Goal: Check status: Check status

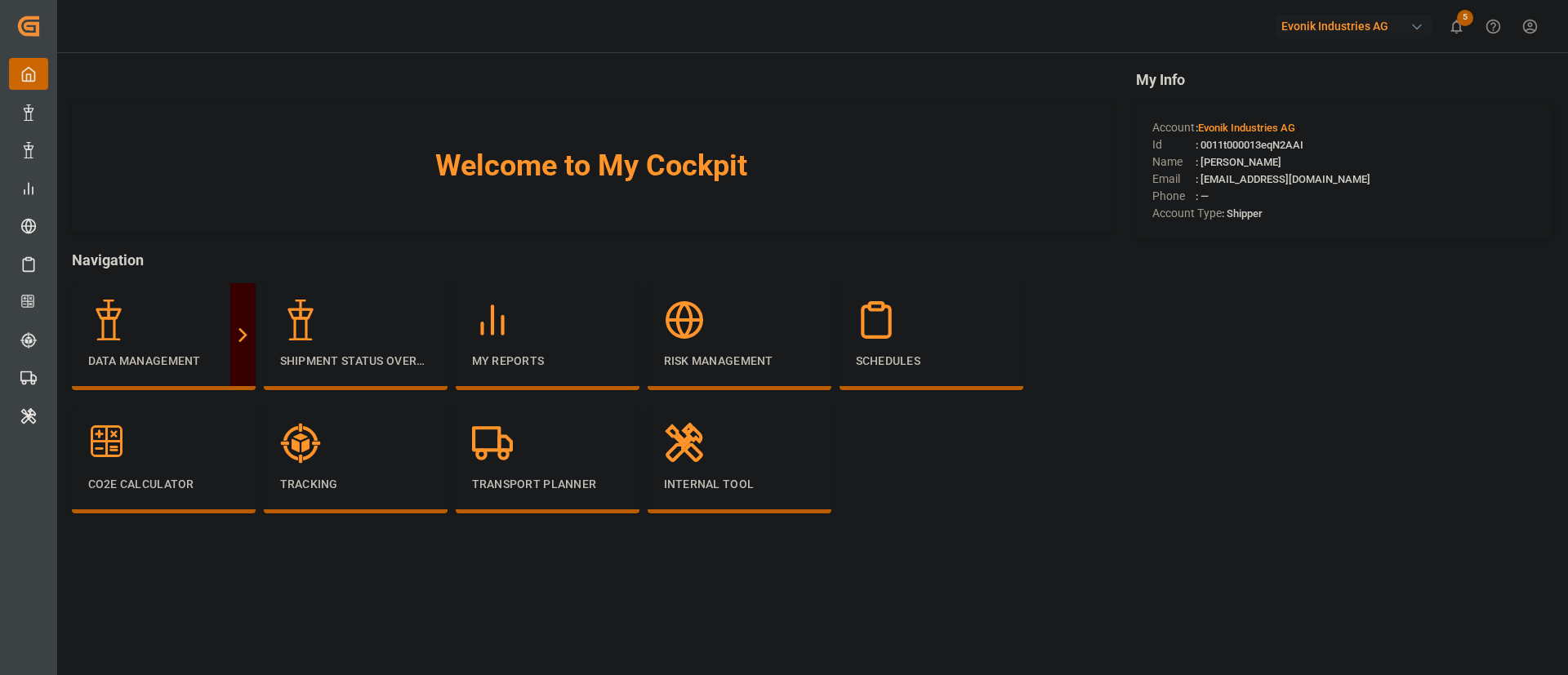
click at [1326, 24] on div "Evonik Industries AG" at bounding box center [1353, 27] width 157 height 24
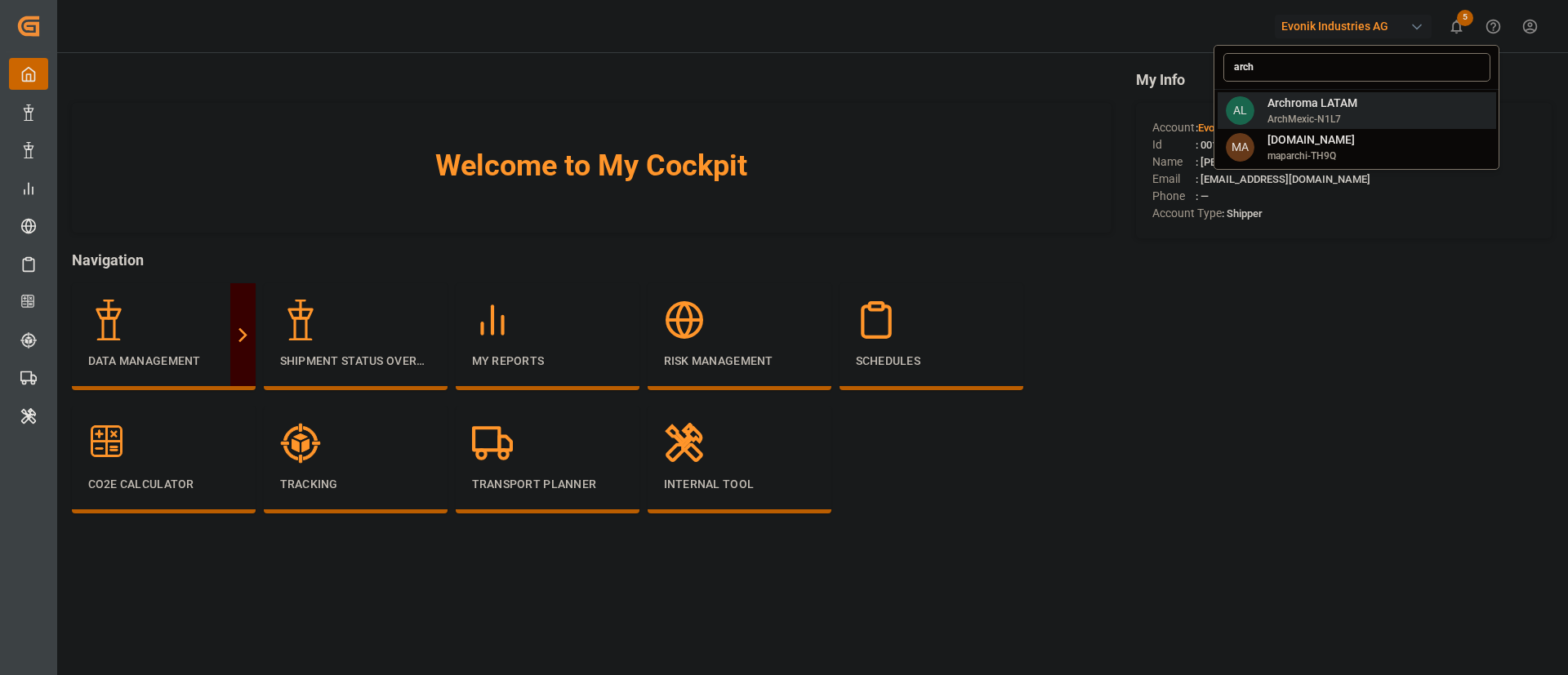
type input "arch"
click at [1335, 93] on div "AL Archroma LATAM ArchMexic-N1L7" at bounding box center [1357, 110] width 279 height 37
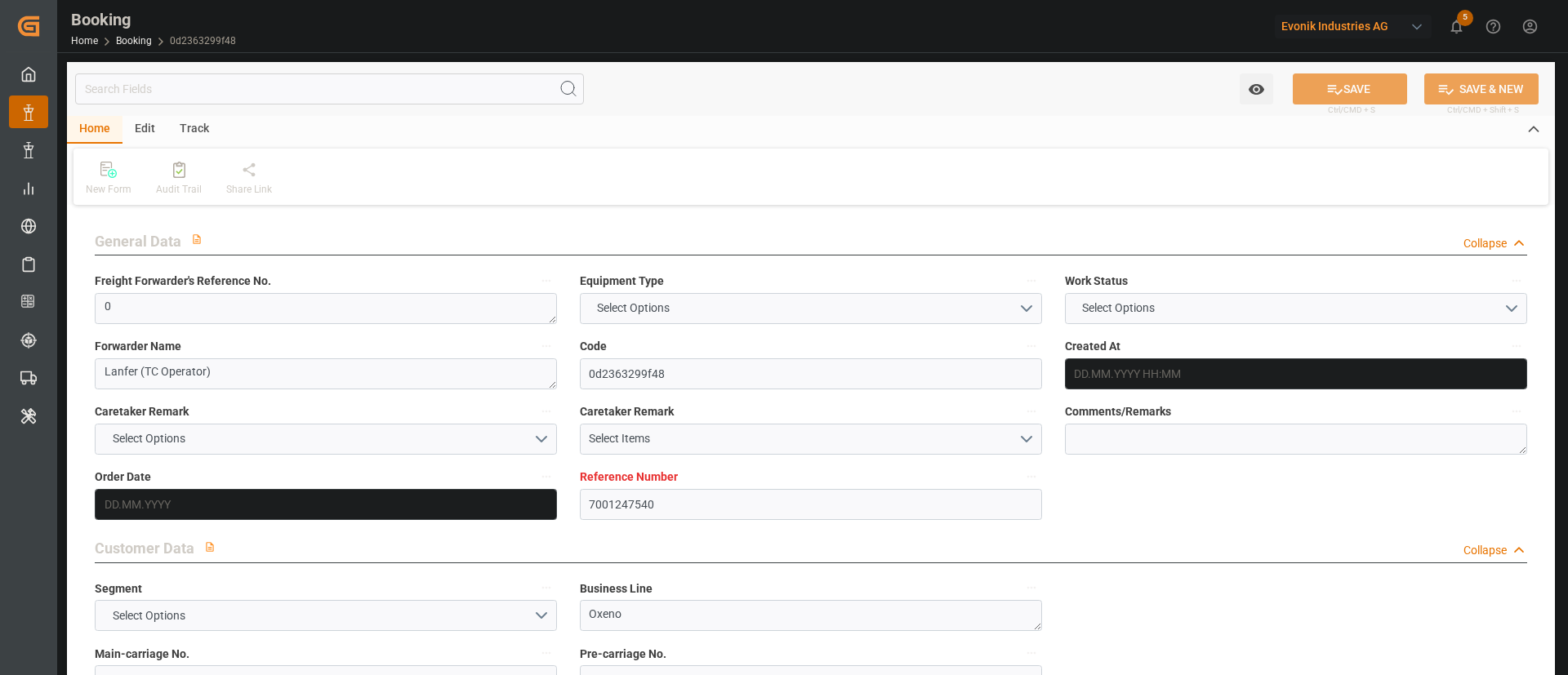
type input "7001247540"
type input "9665621"
type input "Hapag Lloyd"
type input "Hapag Lloyd Aktiengesellschaft"
type input "NLRTM"
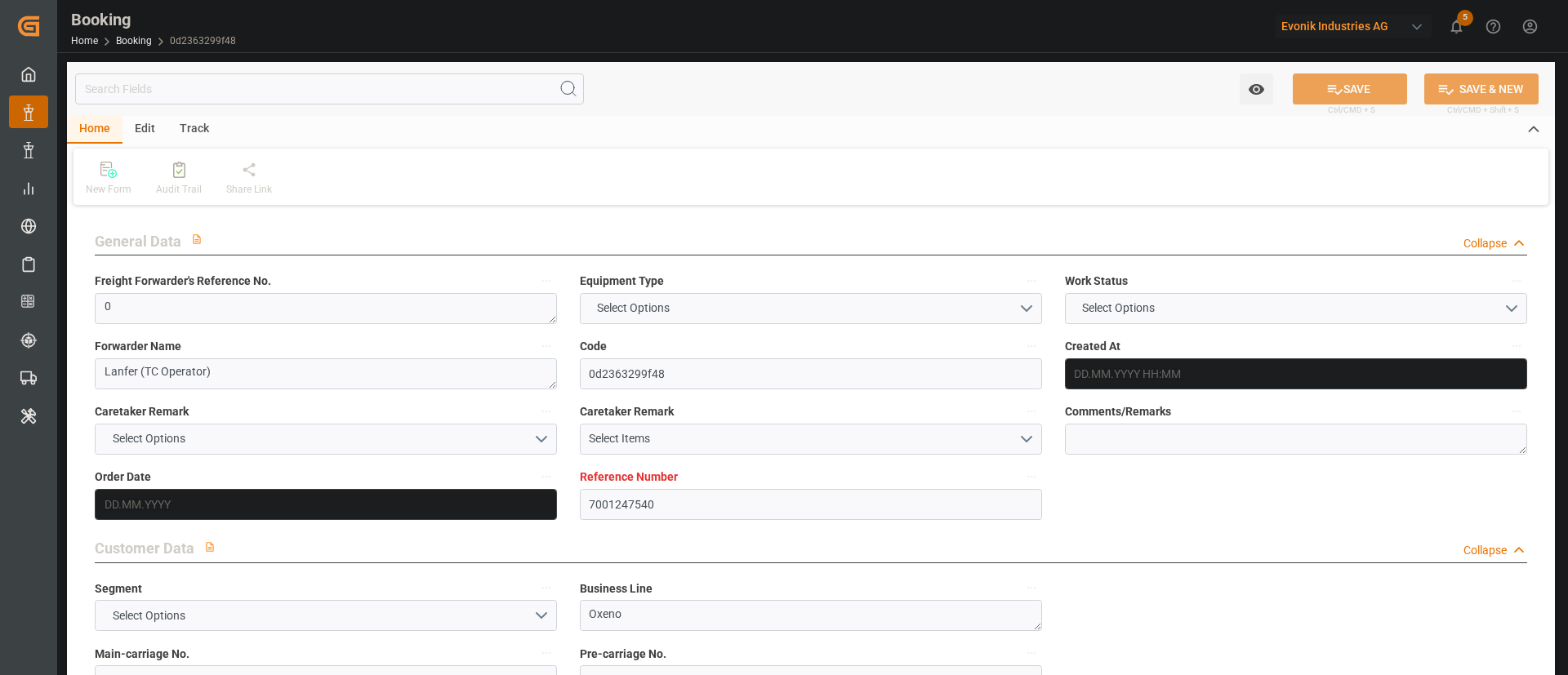
type input "INNSA"
type input "0"
type input "13.08.2025 08:29"
type input "13.08.2025"
type input "31.10.2025"
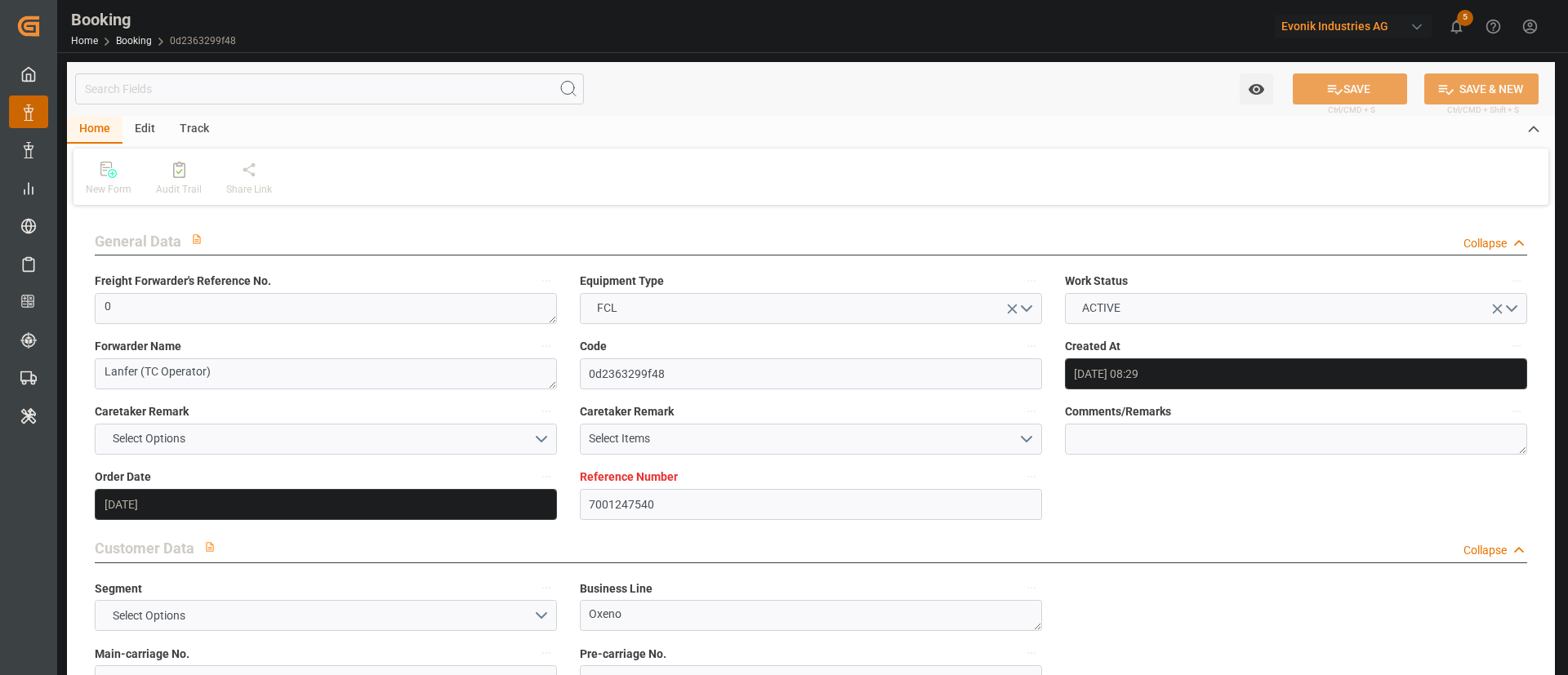
type input "04.09.2025"
type input "04.09.2025 00:00"
type input "12.09.2025 00:00"
type input "08.09.2025 00:00"
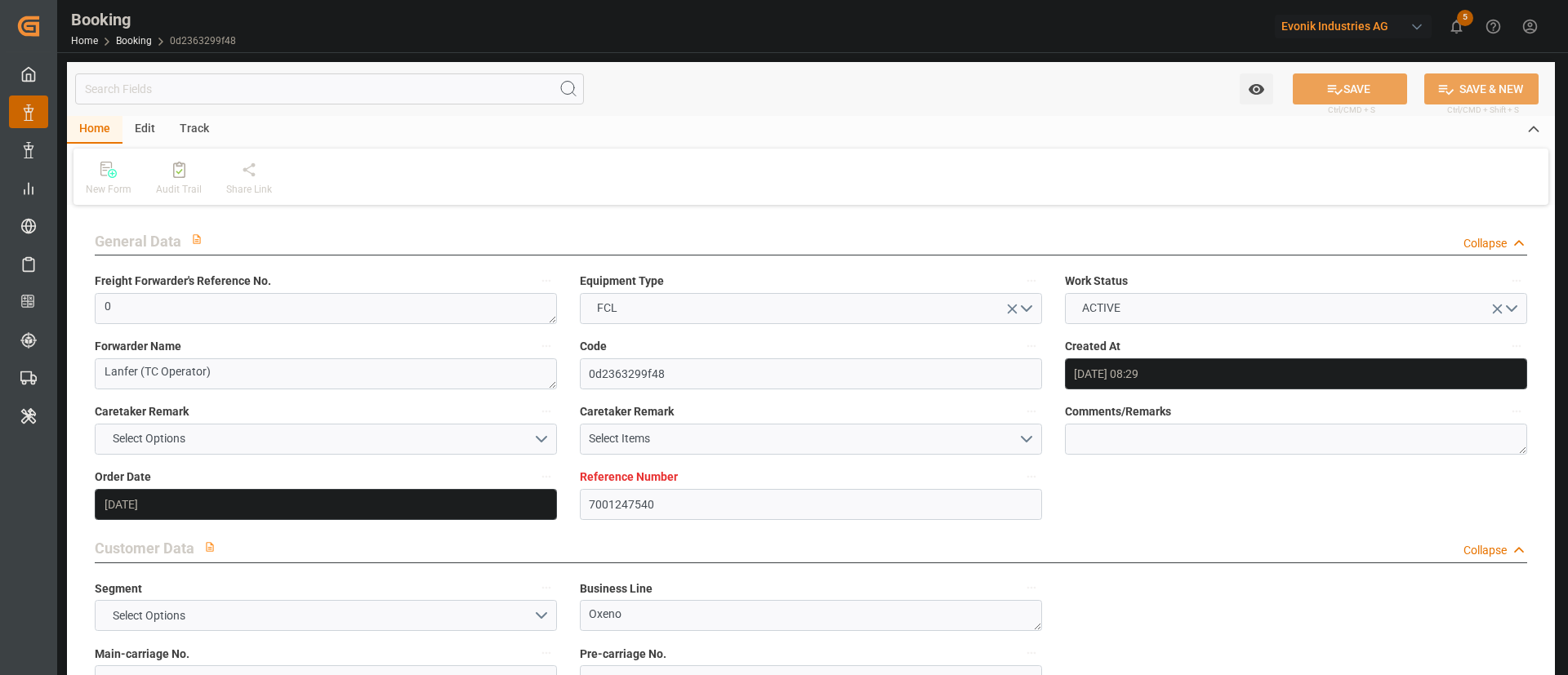
type input "29.10.2025 00:00"
type input "19.08.2025"
type input "09.09.2025 06:46"
click at [186, 166] on div at bounding box center [178, 169] width 46 height 17
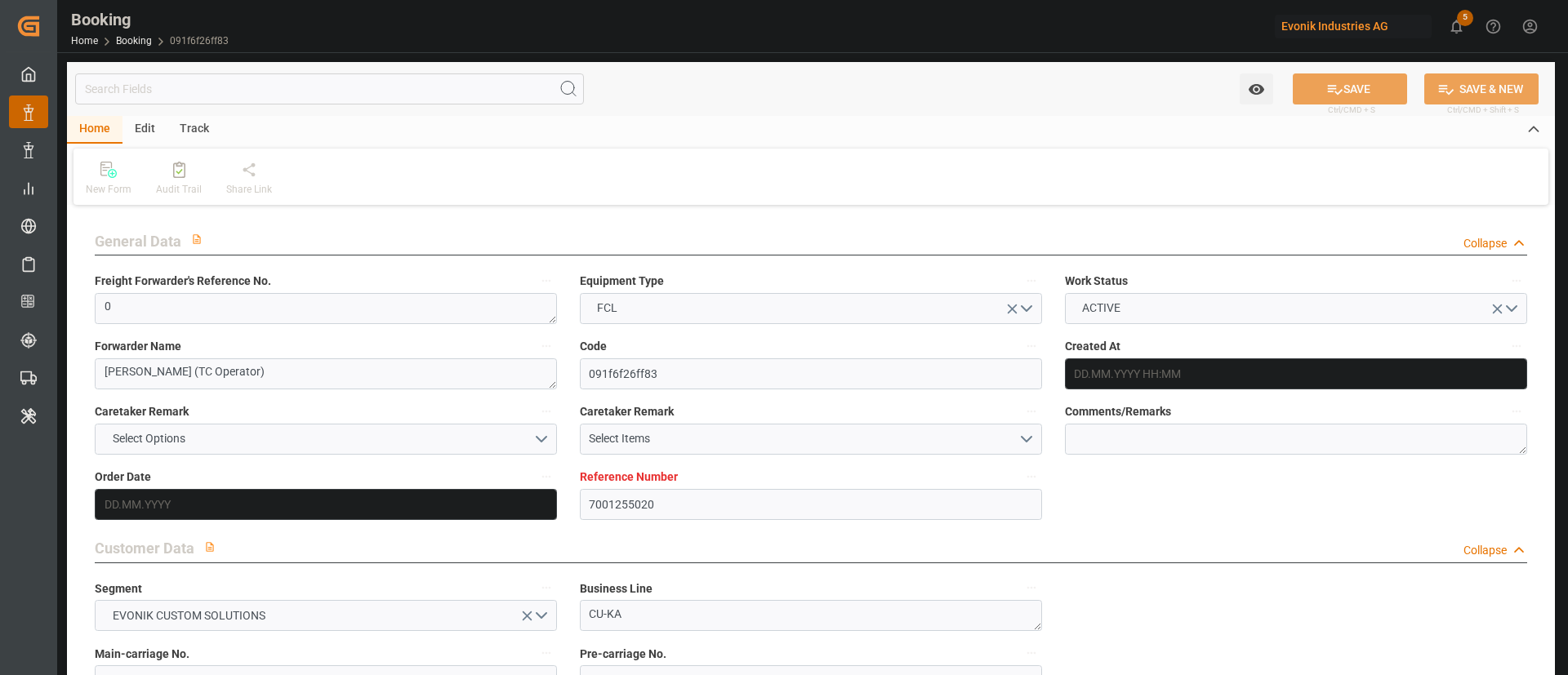
type input "7001255020"
type input "9709219"
type input "CMACGM"
type input "CMA CGM Group"
type input "NLRTM"
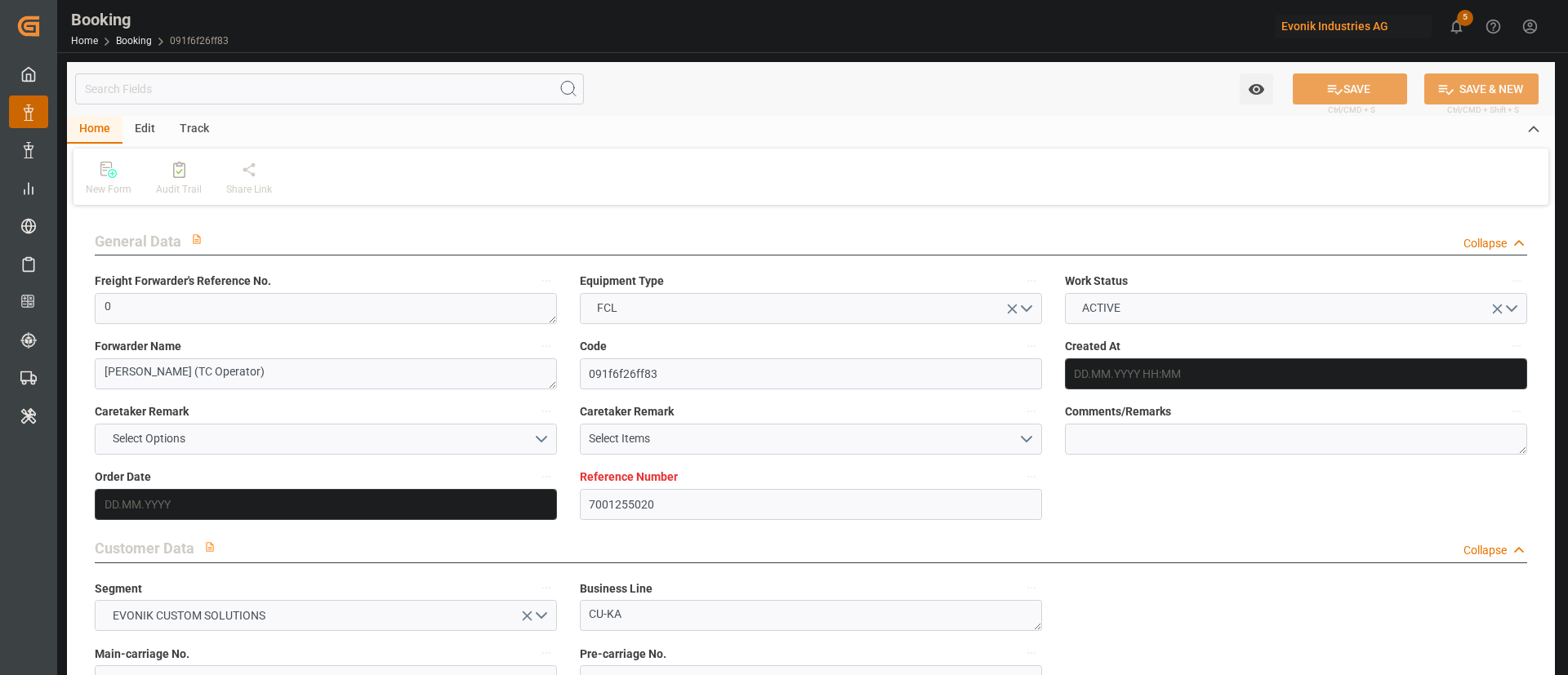
type input "COSMR"
type input "FRLEH"
type input "0"
type input "21.08.2025 12:55"
type input "21.08.2025"
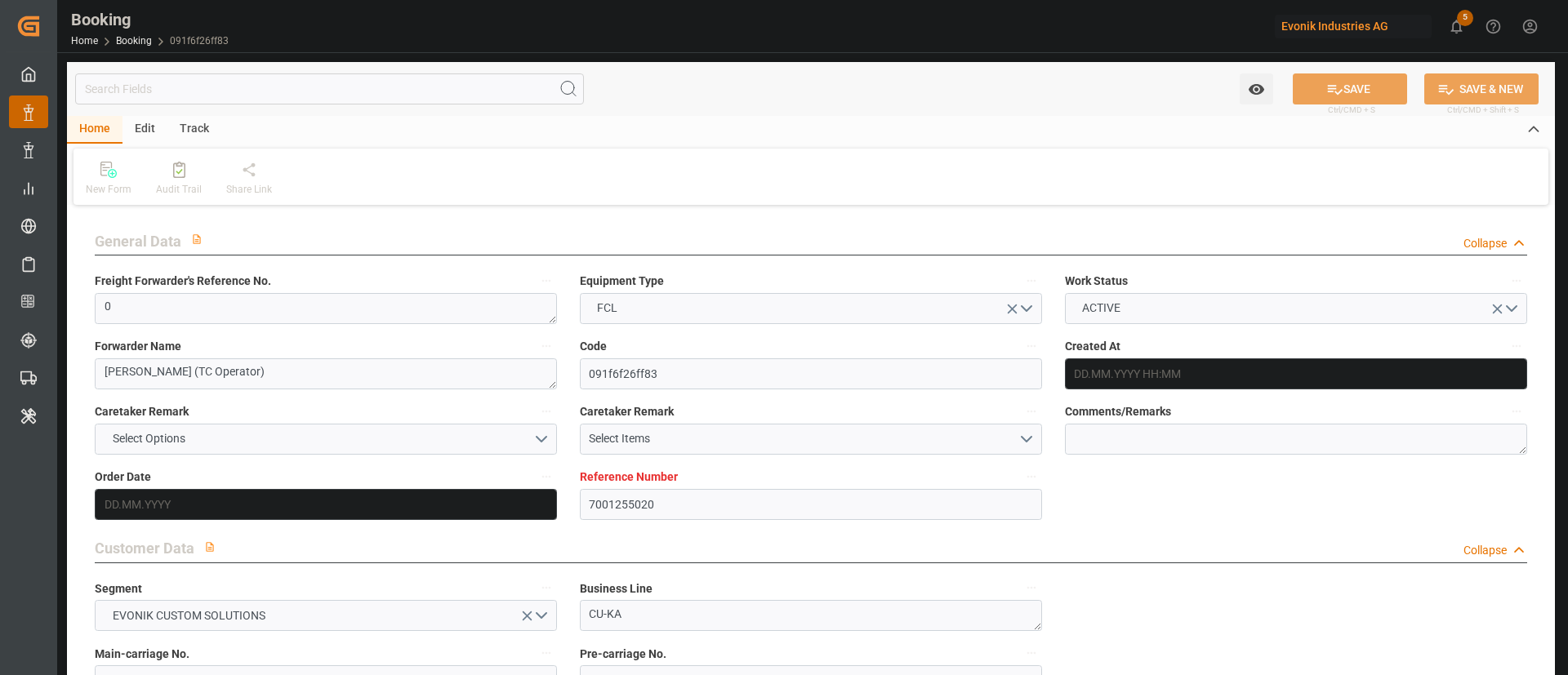
type input "05.10.2025"
type input "09.09.2025"
type input "03.09.2025 00:00"
type input "08.09.2025 00:00"
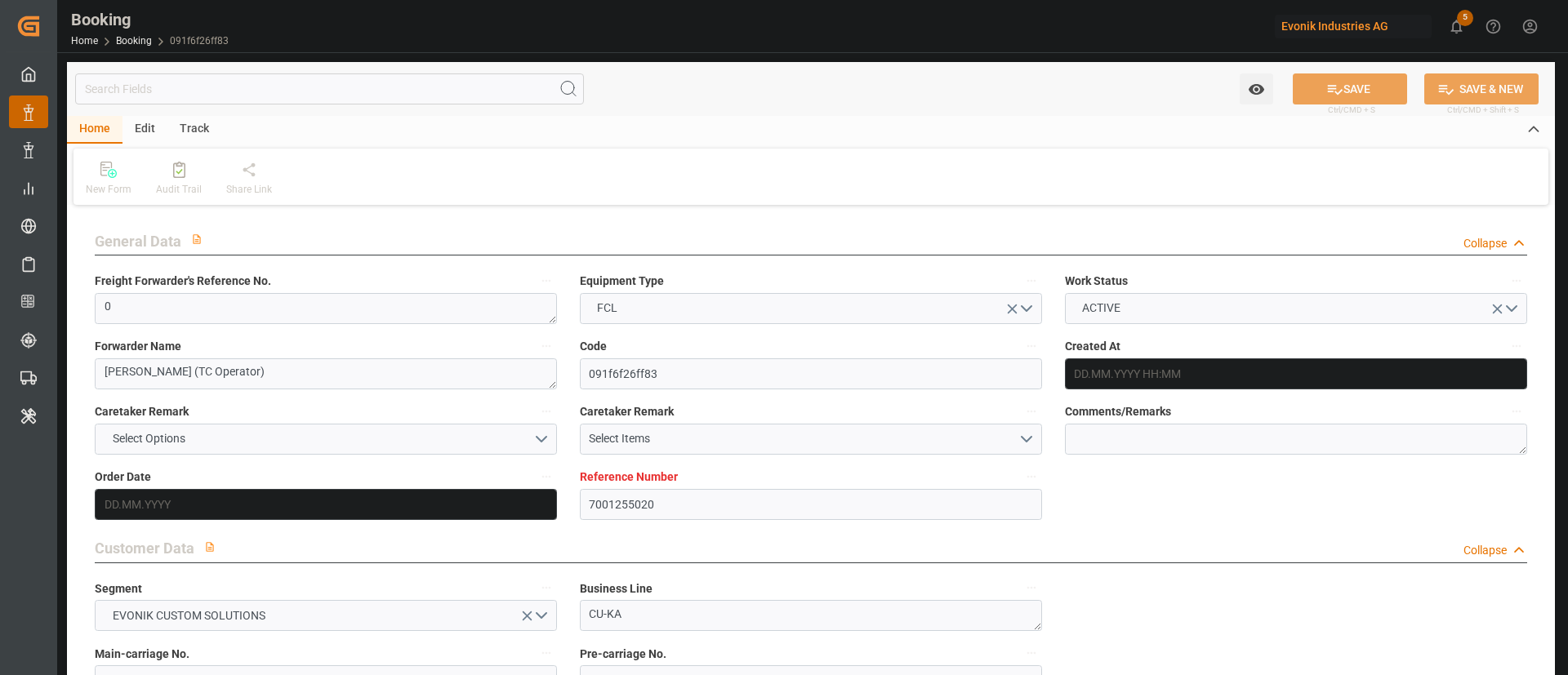
type input "08.09.2025 00:00"
type input "03.09.2025 00:00"
type input "07.10.2025 00:00"
type input "06.10.2025 00:00"
type input "11.09.2025 00:00"
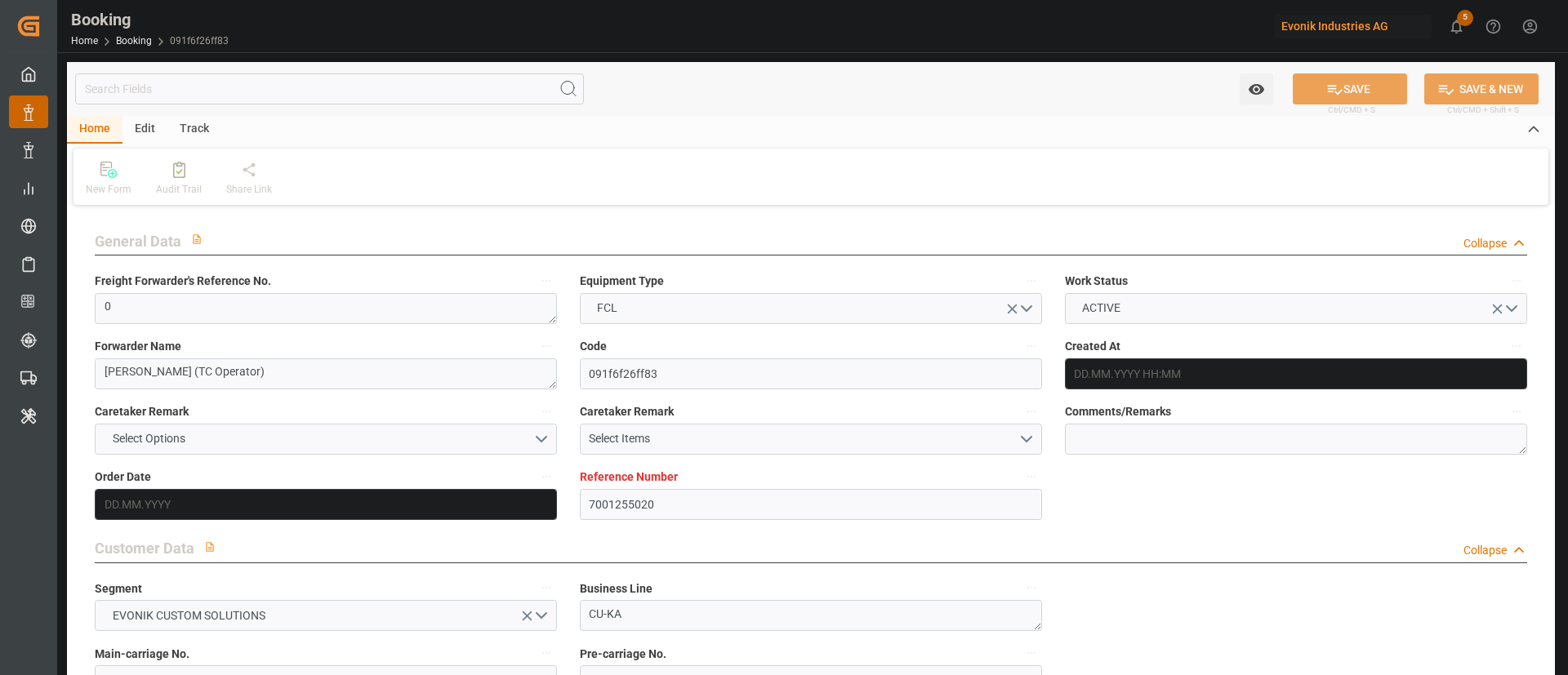
type input "11.09.2025 00:00"
type input "13.09.2025 00:00"
type input "21.08.2025"
type input "09.09.2025 09:16"
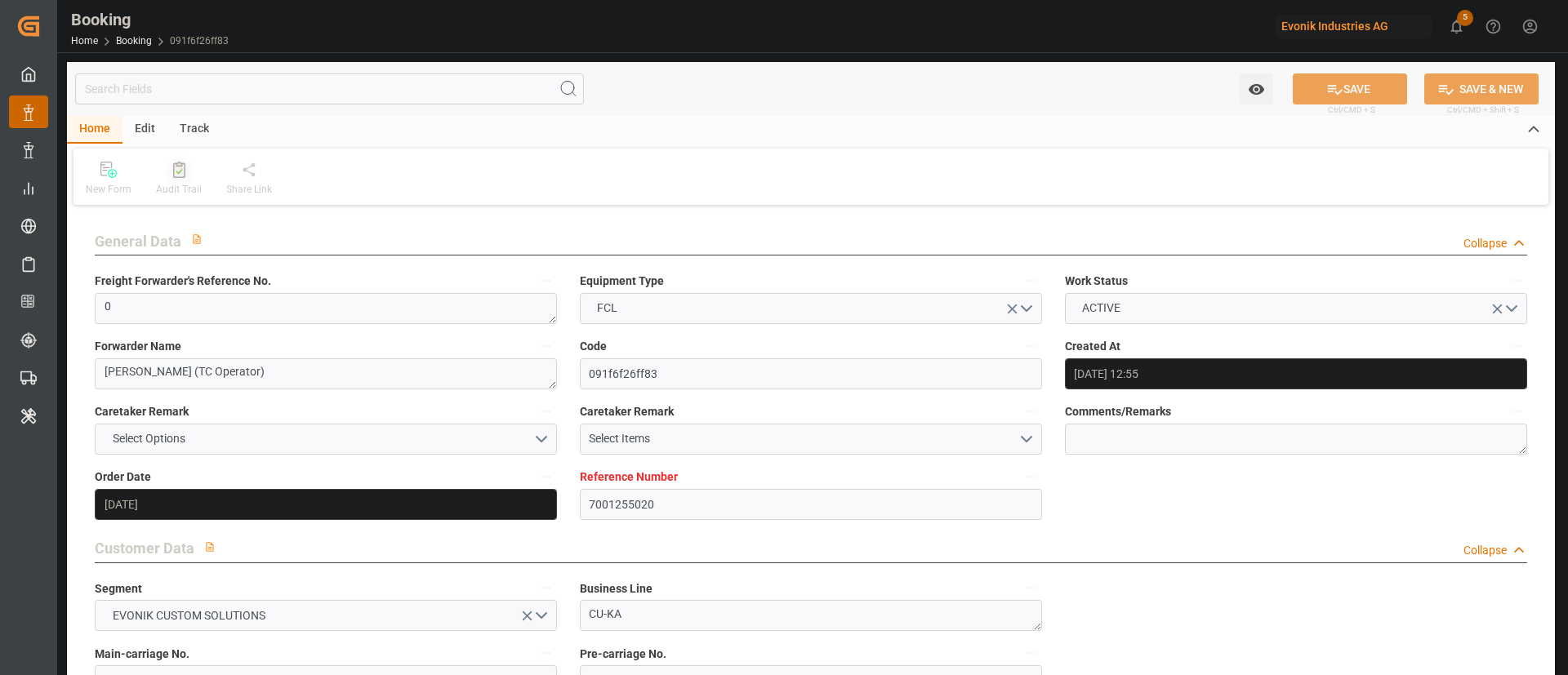
click at [173, 165] on icon at bounding box center [178, 170] width 12 height 17
